Goal: Transaction & Acquisition: Download file/media

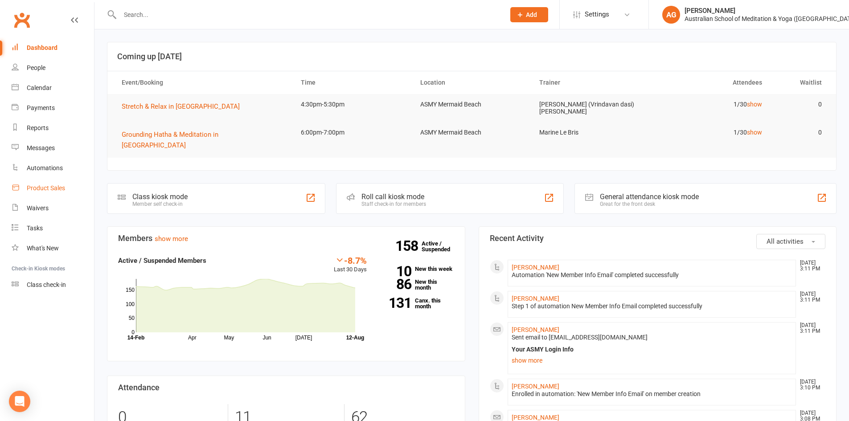
click at [52, 185] on div "Product Sales" at bounding box center [46, 188] width 38 height 7
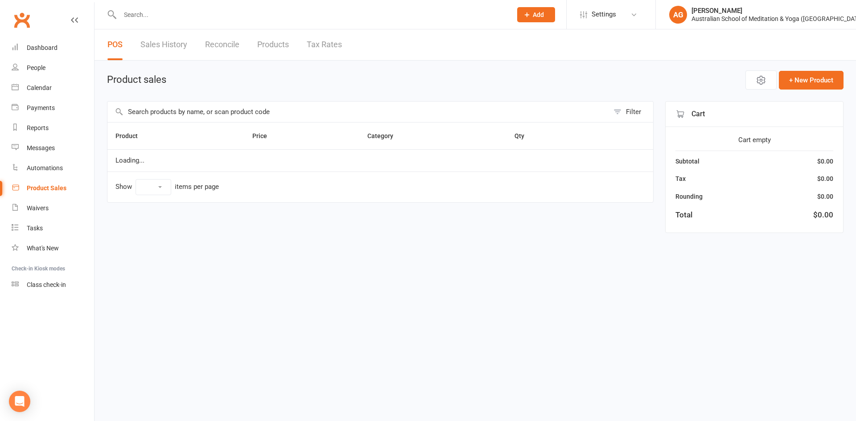
select select "10"
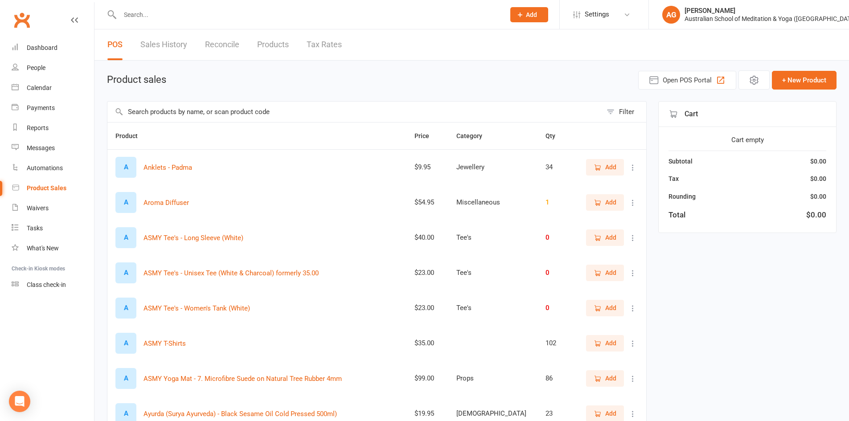
click at [155, 46] on link "Sales History" at bounding box center [163, 44] width 47 height 31
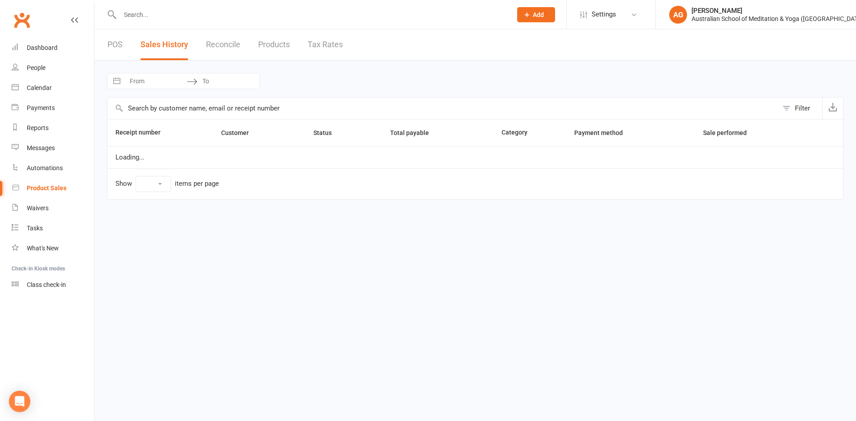
select select "25"
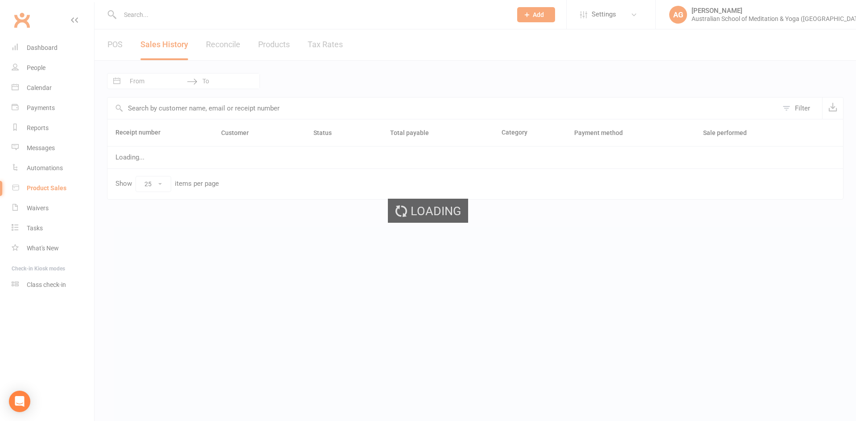
click at [149, 79] on div "Loading" at bounding box center [428, 210] width 856 height 421
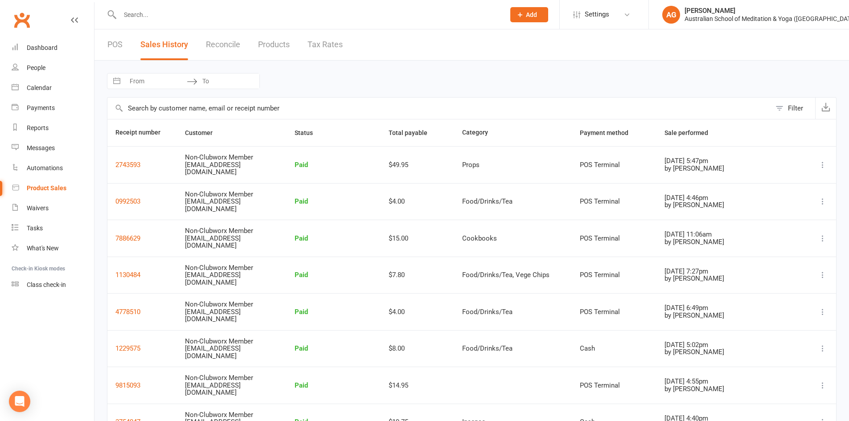
select select "6"
select select "2025"
select select "7"
select select "2025"
select select "8"
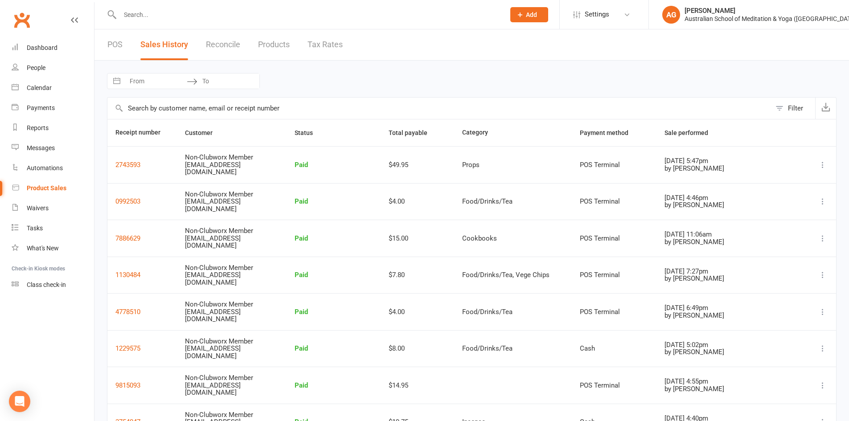
select select "2025"
select select "9"
select select "2025"
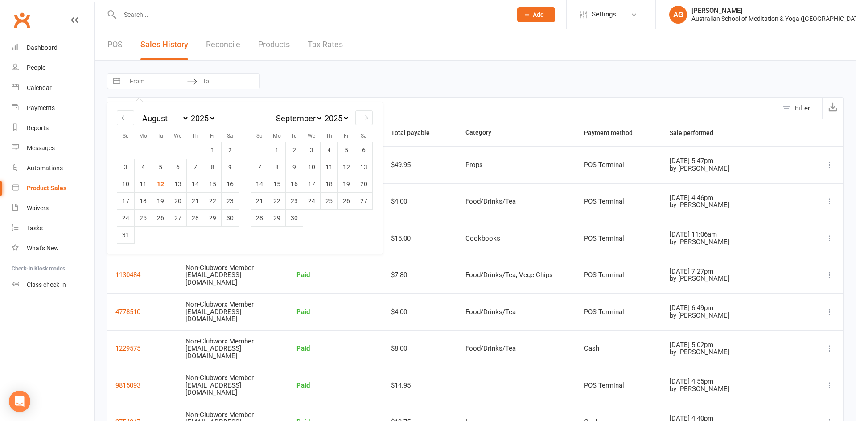
click at [149, 74] on input "From" at bounding box center [156, 81] width 62 height 15
click at [198, 167] on td "7" at bounding box center [195, 167] width 17 height 17
type input "[DATE]"
click at [198, 167] on td "7" at bounding box center [195, 167] width 17 height 17
type input "[DATE]"
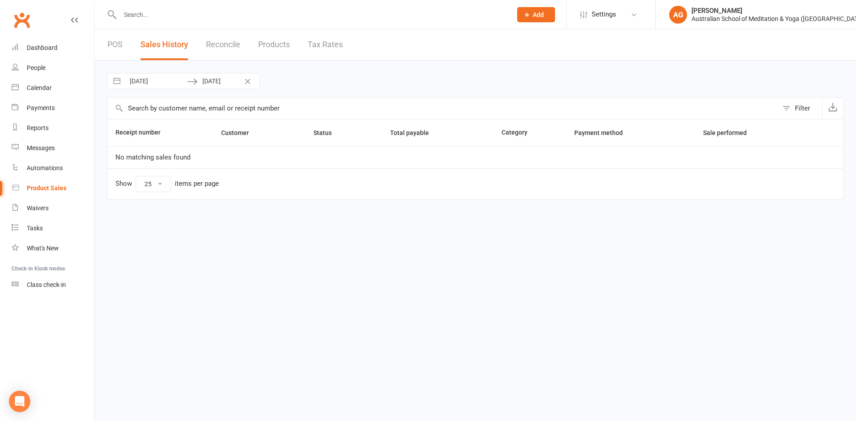
select select "6"
select select "2025"
select select "7"
select select "2025"
select select "8"
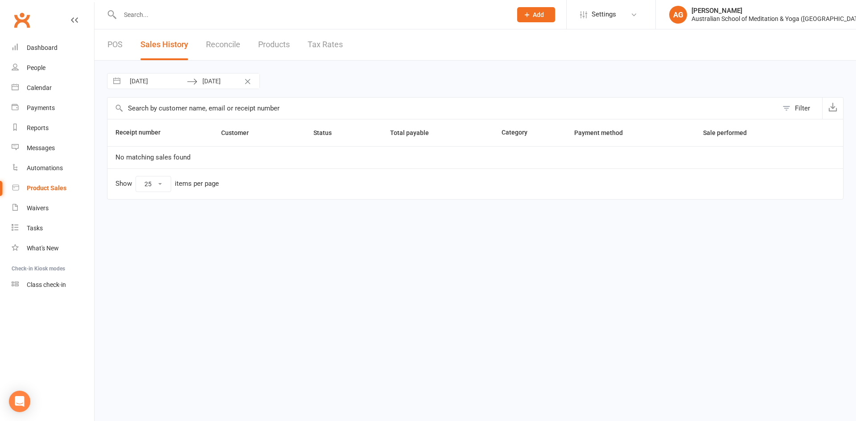
select select "2025"
select select "9"
select select "2025"
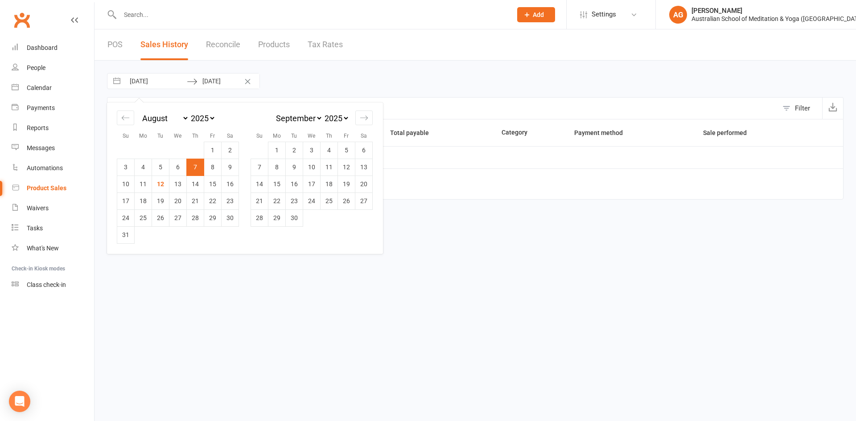
click at [170, 84] on input "[DATE]" at bounding box center [156, 81] width 62 height 15
click at [210, 167] on td "8" at bounding box center [212, 167] width 17 height 17
type input "[DATE]"
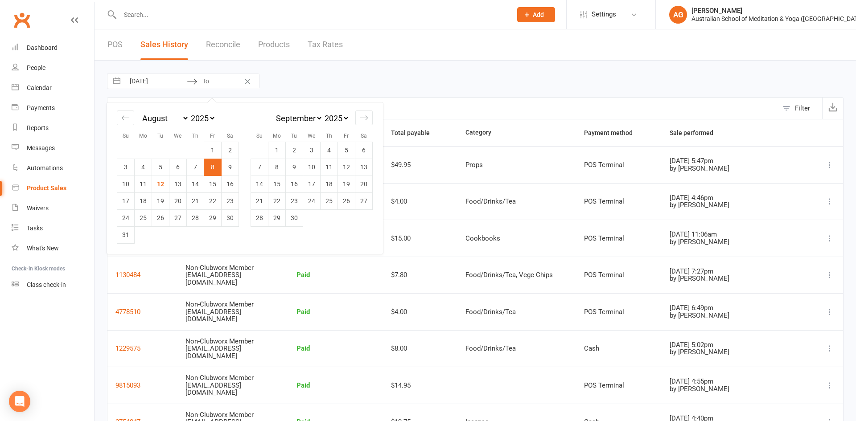
click at [210, 167] on td "8" at bounding box center [212, 167] width 17 height 17
type input "[DATE]"
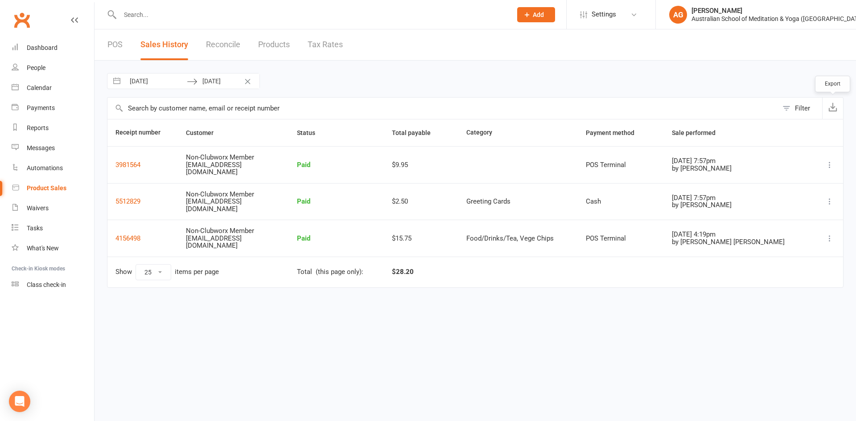
click at [834, 109] on icon "button" at bounding box center [832, 107] width 9 height 9
click at [160, 87] on input "[DATE]" at bounding box center [156, 81] width 62 height 15
select select "6"
select select "2025"
select select "7"
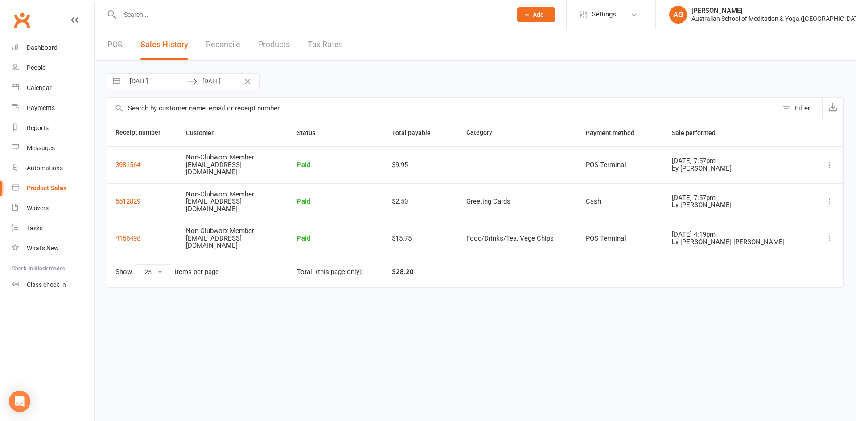
select select "2025"
select select "8"
select select "2025"
select select "9"
select select "2025"
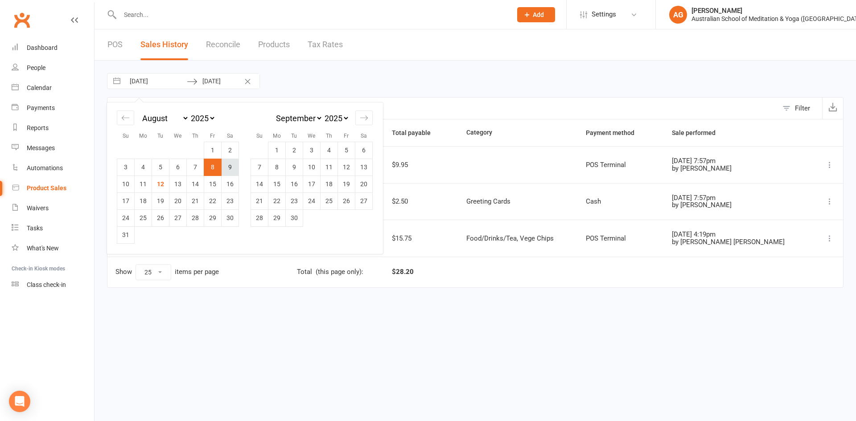
click at [226, 165] on td "9" at bounding box center [230, 167] width 17 height 17
type input "[DATE]"
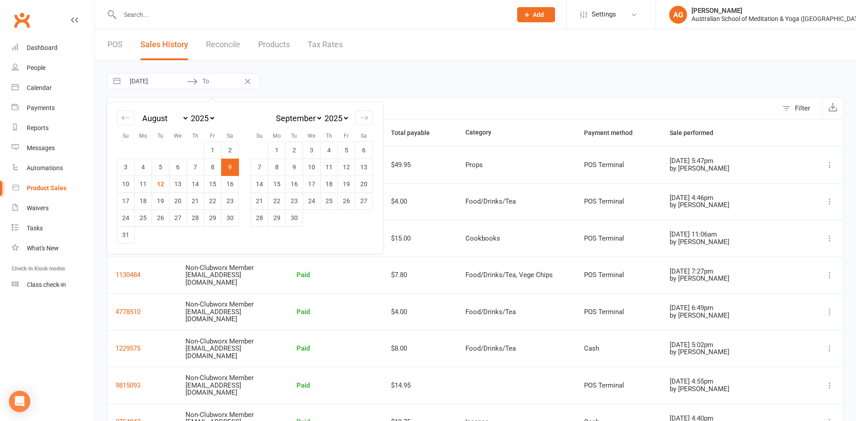
click at [229, 165] on td "9" at bounding box center [230, 167] width 17 height 17
type input "[DATE]"
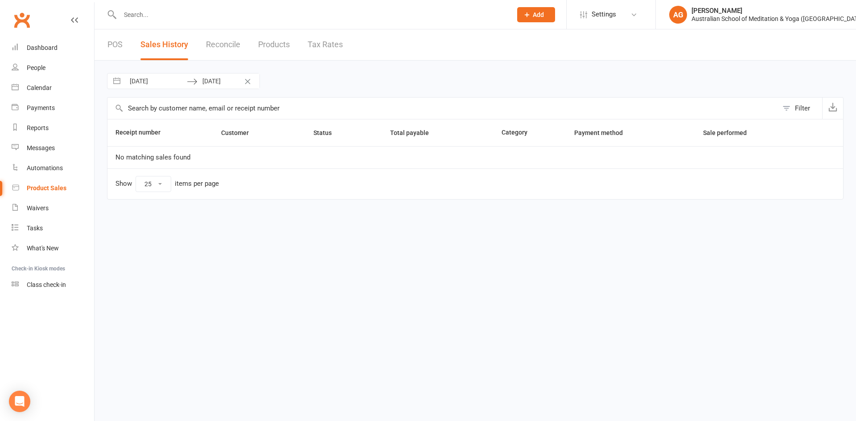
click at [175, 81] on input "[DATE]" at bounding box center [156, 81] width 62 height 15
select select "6"
select select "2025"
select select "7"
select select "2025"
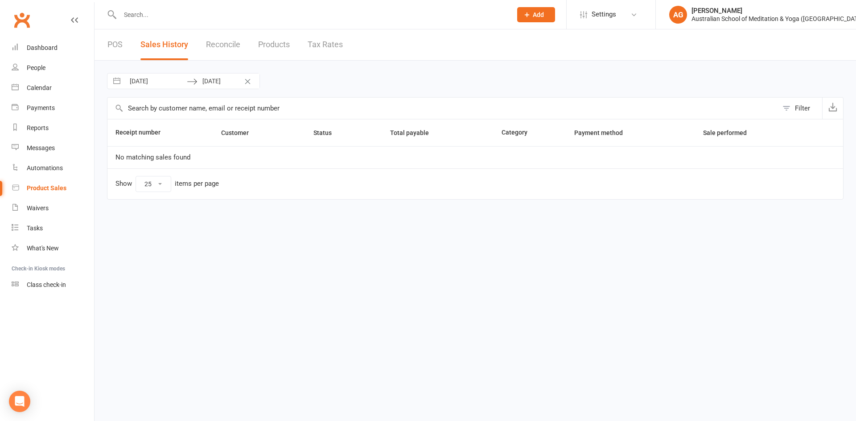
select select "8"
select select "2025"
select select "9"
select select "2025"
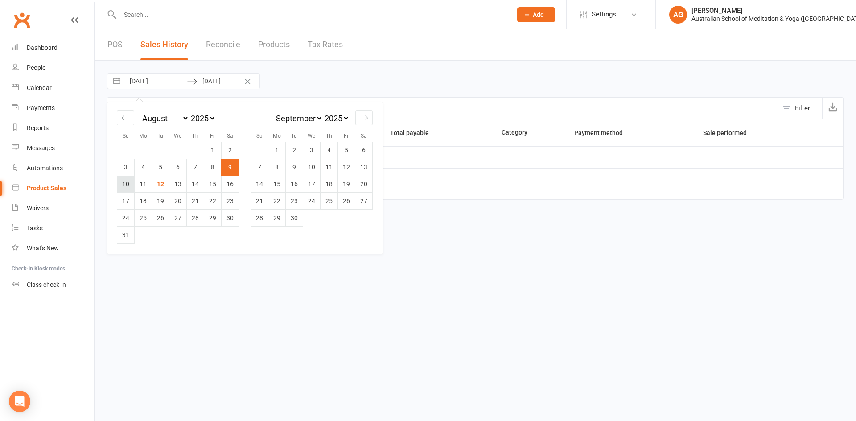
click at [127, 186] on td "10" at bounding box center [125, 184] width 17 height 17
type input "[DATE]"
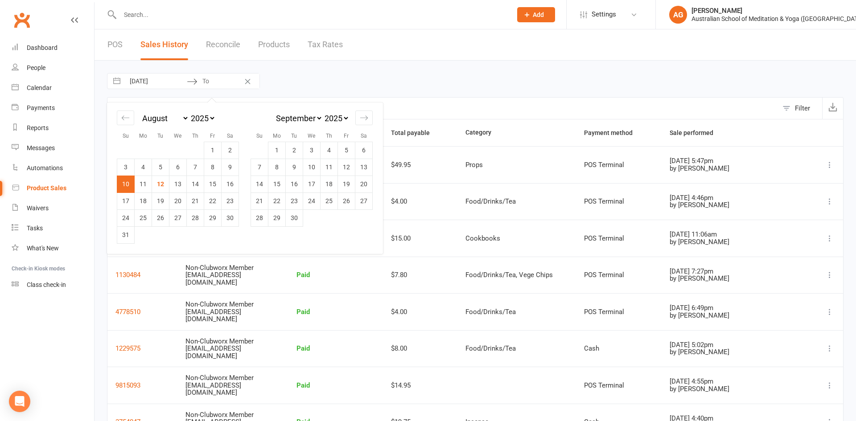
click at [126, 186] on td "10" at bounding box center [125, 184] width 17 height 17
type input "[DATE]"
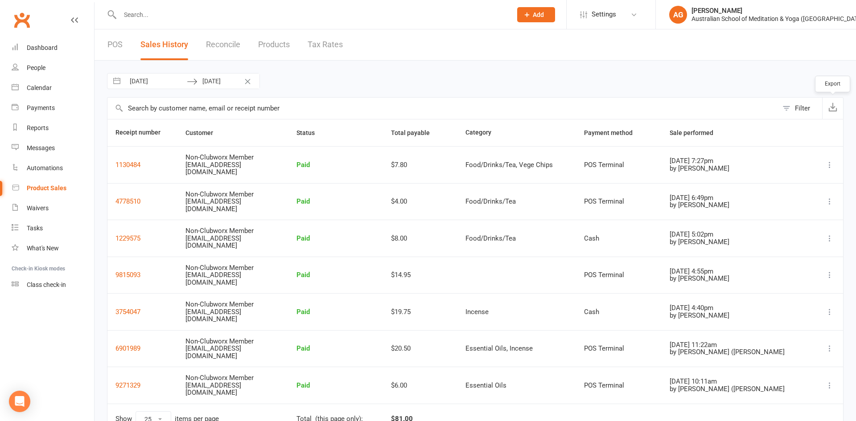
click at [829, 108] on icon "button" at bounding box center [832, 107] width 9 height 9
click at [183, 81] on input "[DATE]" at bounding box center [156, 81] width 62 height 15
select select "6"
select select "2025"
select select "7"
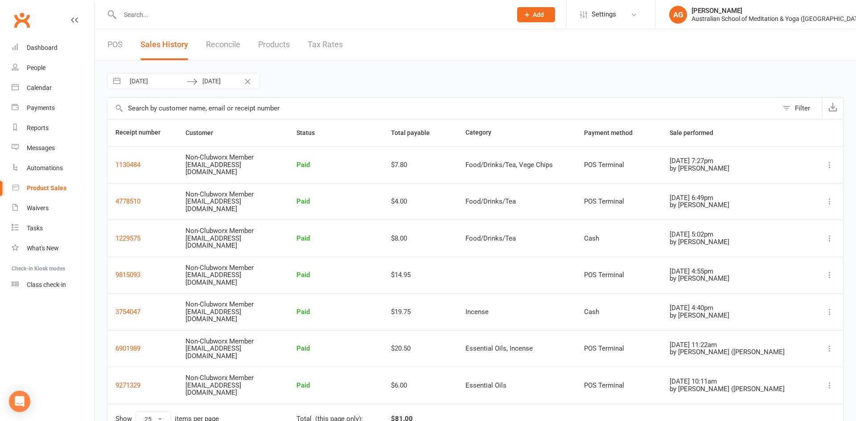
select select "2025"
select select "8"
select select "2025"
select select "9"
select select "2025"
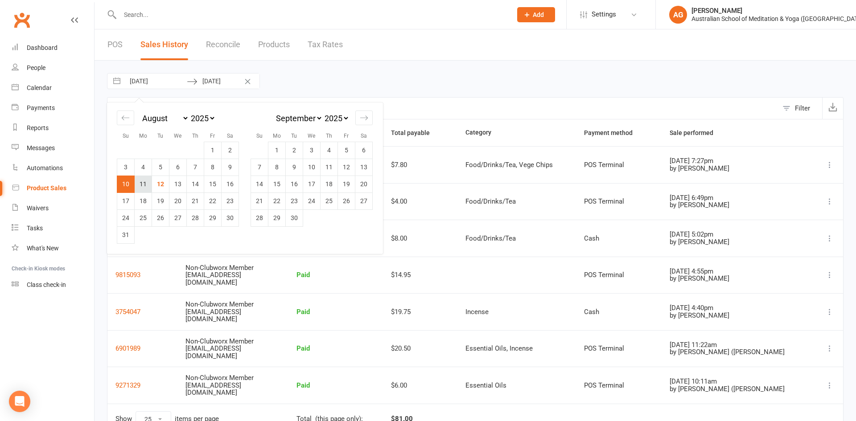
click at [145, 182] on td "11" at bounding box center [143, 184] width 17 height 17
type input "[DATE]"
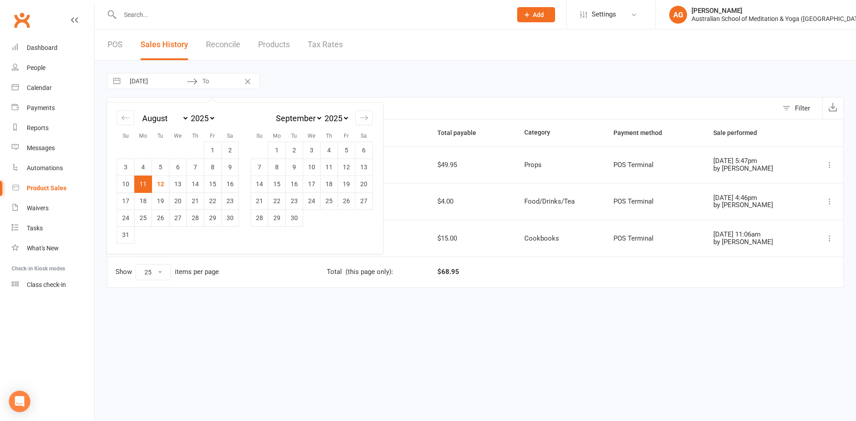
click at [144, 184] on td "11" at bounding box center [143, 184] width 17 height 17
type input "[DATE]"
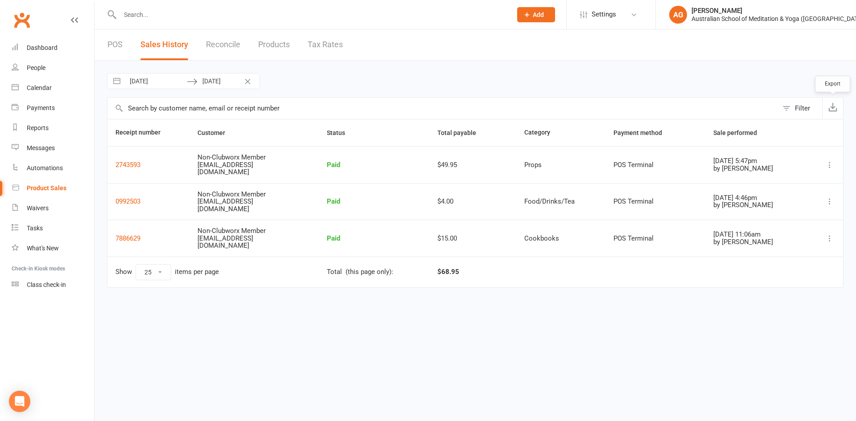
click at [833, 106] on icon "button" at bounding box center [832, 107] width 9 height 9
